Goal: Information Seeking & Learning: Check status

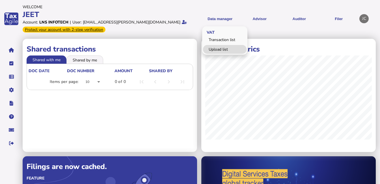
click at [216, 48] on link "Upload list" at bounding box center [225, 49] width 44 height 9
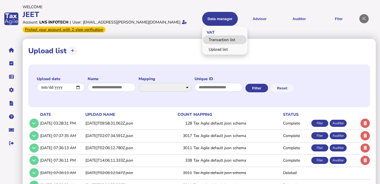
click at [223, 39] on link "Transaction list" at bounding box center [225, 39] width 44 height 9
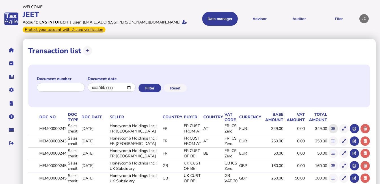
click at [332, 128] on icon at bounding box center [334, 129] width 4 height 4
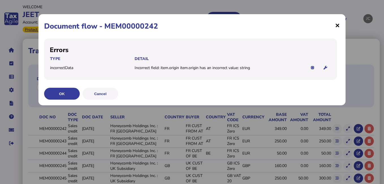
click at [337, 25] on span "×" at bounding box center [337, 25] width 5 height 11
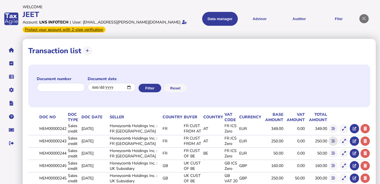
click at [336, 143] on button at bounding box center [333, 140] width 9 height 9
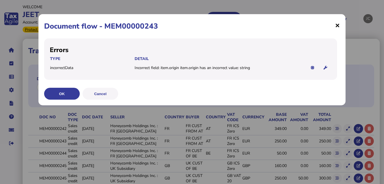
click at [337, 25] on span "×" at bounding box center [337, 25] width 5 height 11
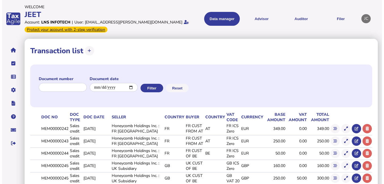
scroll to position [91, 0]
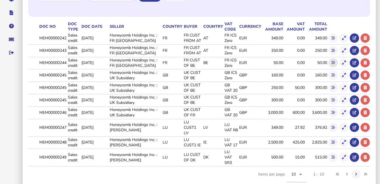
click at [330, 63] on button at bounding box center [333, 62] width 9 height 9
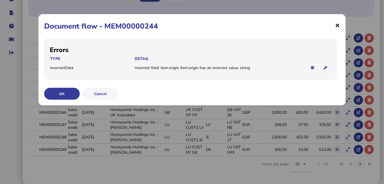
click at [339, 24] on span "×" at bounding box center [337, 25] width 5 height 11
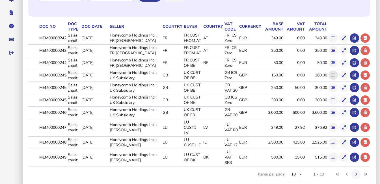
click at [333, 72] on button at bounding box center [333, 74] width 9 height 9
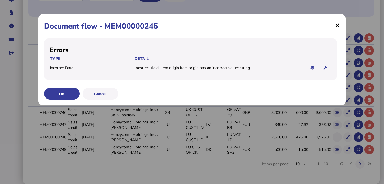
click at [337, 24] on span "×" at bounding box center [337, 25] width 5 height 11
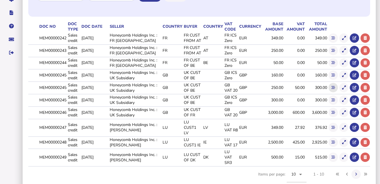
click at [331, 91] on button at bounding box center [333, 87] width 9 height 9
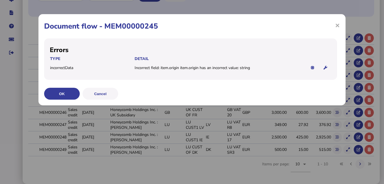
click at [341, 26] on div "× Document flow - MEM00000245 Errors Type Detail incorrectData Incorrect field:…" at bounding box center [191, 59] width 307 height 91
click at [338, 26] on span "×" at bounding box center [337, 25] width 5 height 11
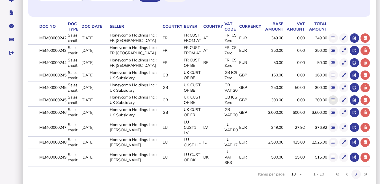
click at [333, 100] on icon at bounding box center [334, 100] width 4 height 4
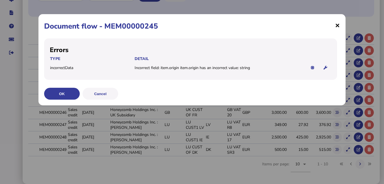
click at [335, 25] on span "×" at bounding box center [337, 25] width 5 height 11
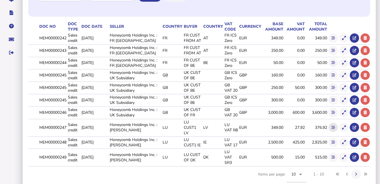
click at [332, 126] on icon at bounding box center [334, 128] width 4 height 4
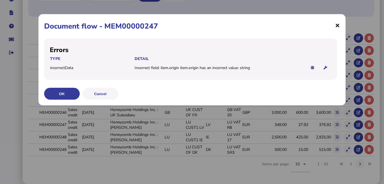
click at [339, 23] on span "×" at bounding box center [337, 25] width 5 height 11
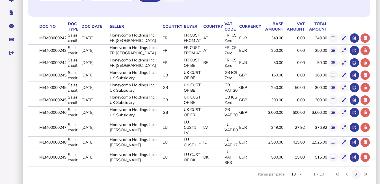
click at [332, 140] on icon at bounding box center [334, 142] width 4 height 4
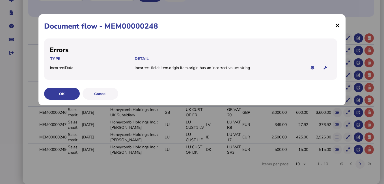
click at [338, 27] on span "×" at bounding box center [337, 25] width 5 height 11
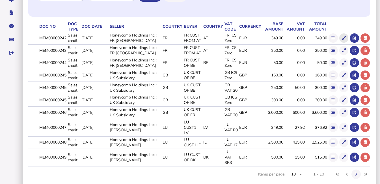
click at [344, 38] on icon at bounding box center [344, 38] width 4 height 4
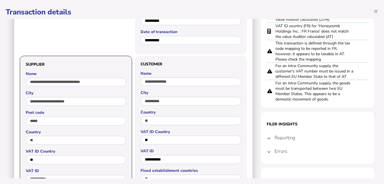
scroll to position [94, 0]
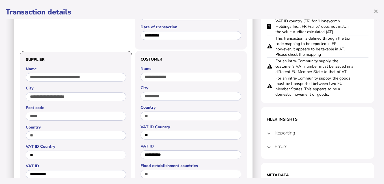
click at [281, 146] on h4 "Errors" at bounding box center [281, 146] width 13 height 7
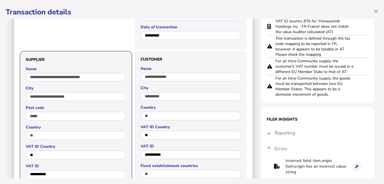
click at [282, 133] on h4 "Reporting" at bounding box center [285, 133] width 21 height 7
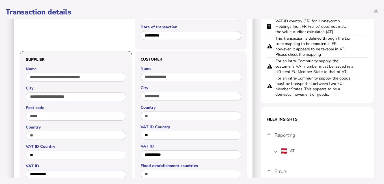
scroll to position [189, 0]
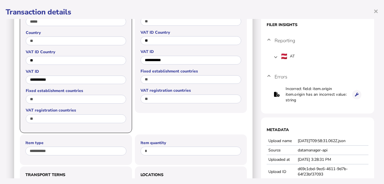
click at [302, 93] on td "Incorrect field: item.origin item.origin has an incorrect value: string" at bounding box center [316, 95] width 62 height 18
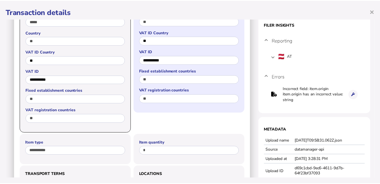
scroll to position [0, 0]
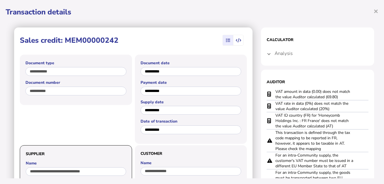
click at [236, 40] on icon "button" at bounding box center [238, 40] width 5 height 0
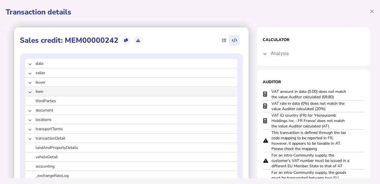
click at [28, 89] on mat-expansion-panel-header "item" at bounding box center [131, 91] width 212 height 9
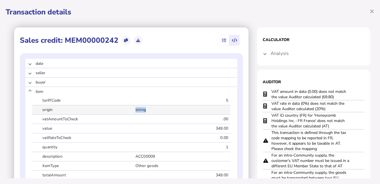
drag, startPoint x: 150, startPoint y: 111, endPoint x: 114, endPoint y: 109, distance: 36.8
click at [114, 109] on div "origin string" at bounding box center [131, 109] width 198 height 9
click at [47, 109] on span "origin" at bounding box center [86, 110] width 100 height 6
click at [125, 40] on icon at bounding box center [126, 40] width 4 height 4
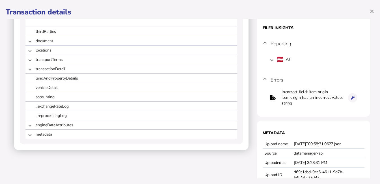
scroll to position [189, 0]
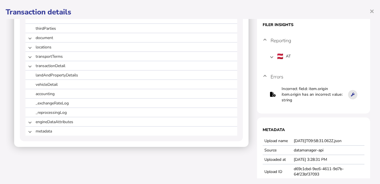
click at [351, 94] on icon at bounding box center [353, 95] width 4 height 4
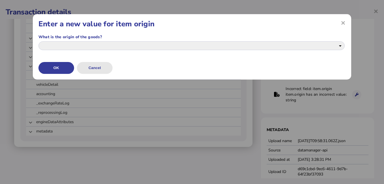
click at [98, 70] on button "Cancel" at bounding box center [95, 68] width 36 height 12
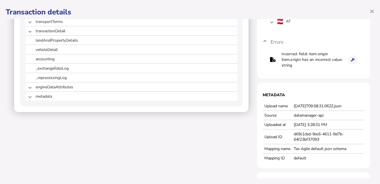
scroll to position [242, 0]
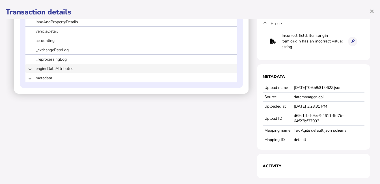
click at [39, 70] on span "engineDataAttributes" at bounding box center [85, 68] width 98 height 5
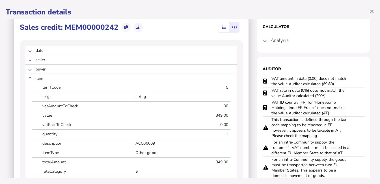
scroll to position [0, 0]
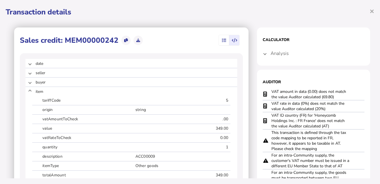
click at [263, 55] on mat-expansion-panel-header "Analysis" at bounding box center [314, 53] width 102 height 14
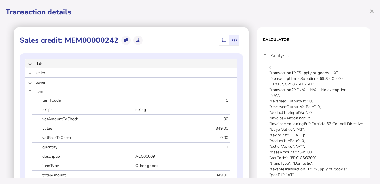
click at [26, 65] on mat-expansion-panel-header "date" at bounding box center [131, 63] width 212 height 9
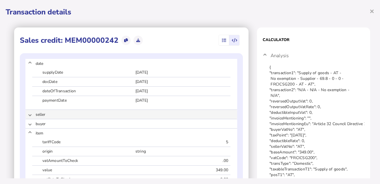
click at [31, 115] on span at bounding box center [30, 114] width 2 height 5
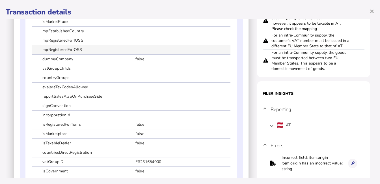
scroll to position [377, 0]
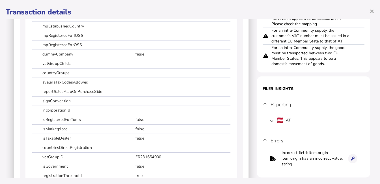
click at [270, 158] on icon at bounding box center [273, 158] width 6 height 0
click at [351, 157] on icon at bounding box center [353, 159] width 4 height 4
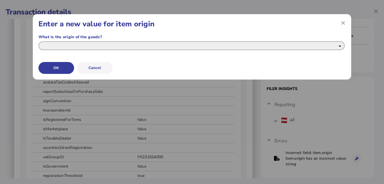
click at [339, 47] on select "**********" at bounding box center [191, 45] width 307 height 9
click at [345, 22] on span "×" at bounding box center [343, 23] width 5 height 6
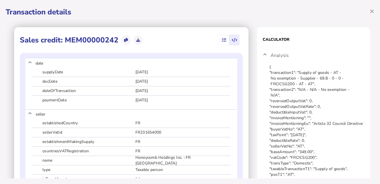
scroll to position [0, 0]
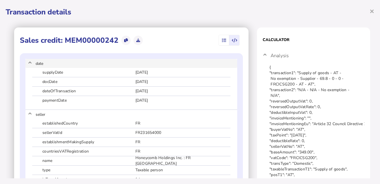
click at [31, 62] on mat-expansion-panel-header "date" at bounding box center [131, 63] width 212 height 9
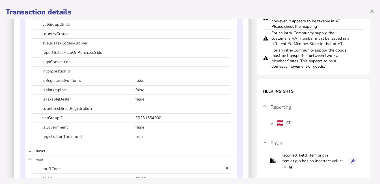
scroll to position [377, 0]
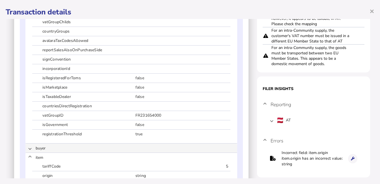
click at [33, 148] on mat-expansion-panel-header "buyer" at bounding box center [131, 147] width 212 height 9
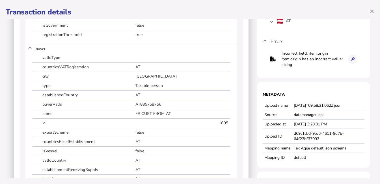
scroll to position [472, 0]
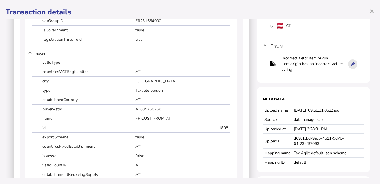
click at [348, 66] on button at bounding box center [352, 63] width 9 height 9
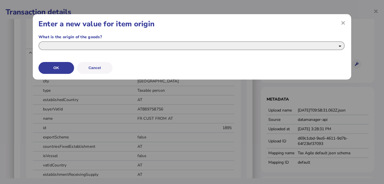
click at [92, 43] on select "**********" at bounding box center [191, 45] width 307 height 9
select select "**"
click at [38, 41] on select "**********" at bounding box center [191, 45] width 307 height 9
click at [58, 67] on button "OK" at bounding box center [56, 68] width 36 height 12
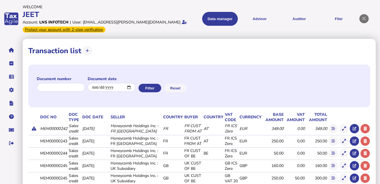
click at [33, 128] on icon at bounding box center [34, 128] width 5 height 0
click at [346, 128] on button at bounding box center [343, 128] width 9 height 9
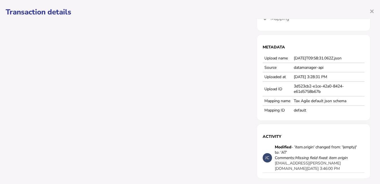
scroll to position [258, 0]
click at [370, 11] on span "×" at bounding box center [372, 11] width 5 height 11
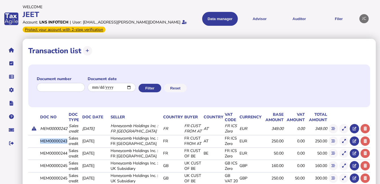
drag, startPoint x: 40, startPoint y: 140, endPoint x: 68, endPoint y: 140, distance: 28.0
click at [68, 140] on td "MEM00000243" at bounding box center [53, 141] width 29 height 12
copy td "MEM00000243"
